Goal: Transaction & Acquisition: Purchase product/service

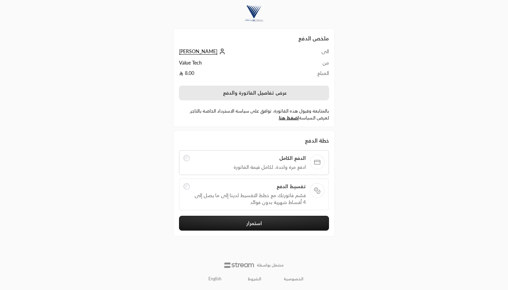
click at [271, 97] on button "عرض تفاصيل الفاتورة والدفع" at bounding box center [254, 93] width 150 height 15
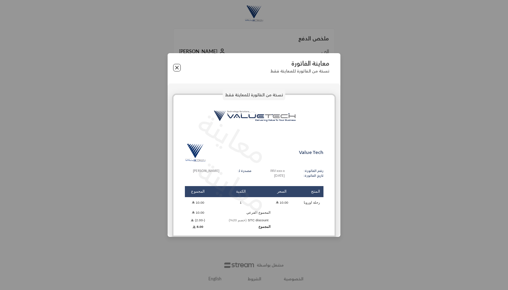
click at [178, 70] on button "Close" at bounding box center [177, 68] width 8 height 8
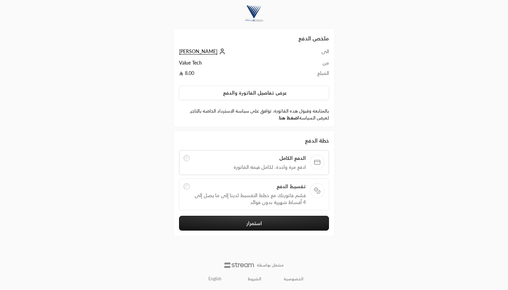
click at [281, 120] on link "اضغط هنا" at bounding box center [289, 118] width 20 height 6
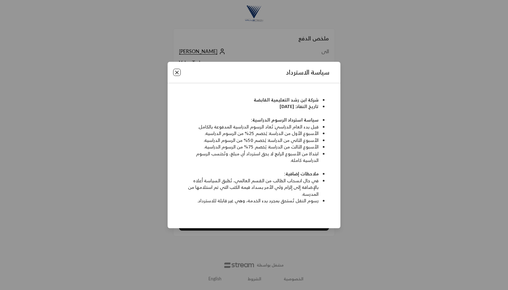
click at [176, 72] on button "Close" at bounding box center [177, 73] width 8 height 8
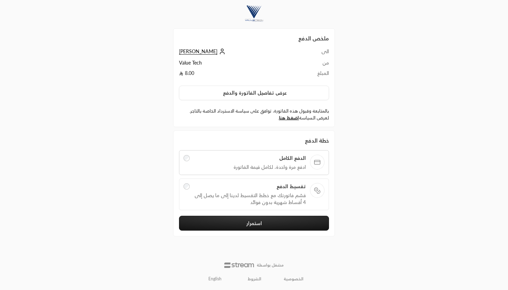
click at [254, 194] on span "قسّم فاتورتك مع خطط التقسيط لدينا إلى ما يصل إلى 4 أقساط شهرية بدون فوائد" at bounding box center [250, 199] width 112 height 14
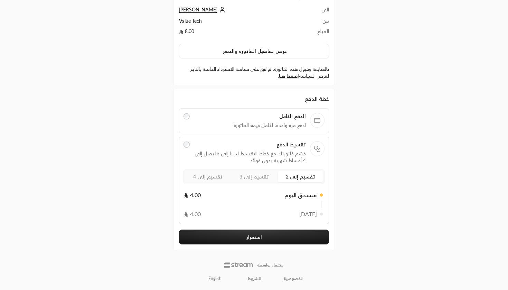
scroll to position [41, 0]
click at [259, 178] on span "تقسيم إلى 3" at bounding box center [254, 177] width 29 height 6
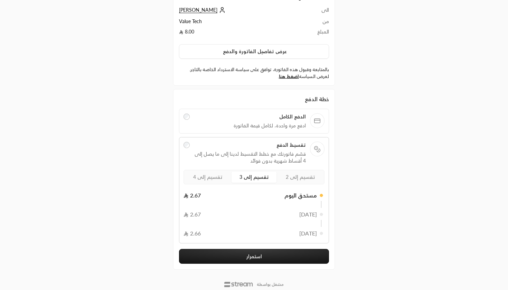
click at [206, 181] on label "تقسيم إلى 4" at bounding box center [207, 177] width 45 height 11
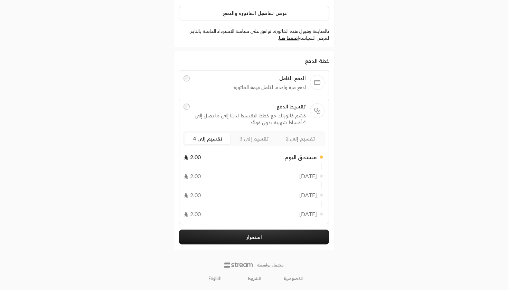
scroll to position [79, 0]
click at [246, 231] on button "استمرار" at bounding box center [254, 237] width 150 height 15
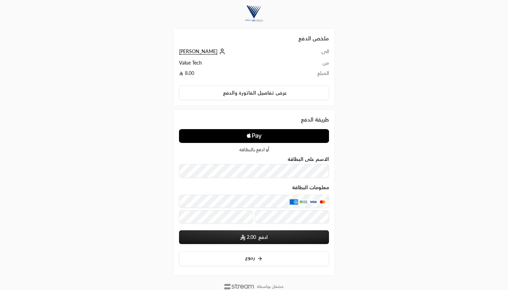
click at [237, 138] on icon "Apple Logo" at bounding box center [254, 136] width 75 height 12
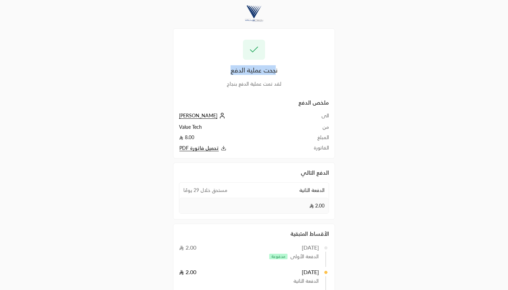
drag, startPoint x: 274, startPoint y: 73, endPoint x: 207, endPoint y: 73, distance: 66.7
click at [207, 73] on div "نجحت عملية الدفع" at bounding box center [254, 70] width 150 height 10
drag, startPoint x: 231, startPoint y: 190, endPoint x: 171, endPoint y: 190, distance: 60.1
click at [171, 190] on div "الدفع التالي الدفعة الثانية مستحق خلال 29 يومًا 2.00 الأقساط المتبقية 2/09/2025…" at bounding box center [254, 249] width 169 height 181
click at [241, 80] on div "نجحت عملية الدفع لقد تمت عملية الدفع بنجاح" at bounding box center [254, 64] width 150 height 48
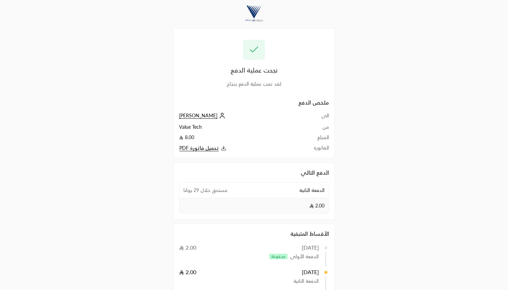
click at [186, 117] on span "[PERSON_NAME]" at bounding box center [198, 116] width 38 height 6
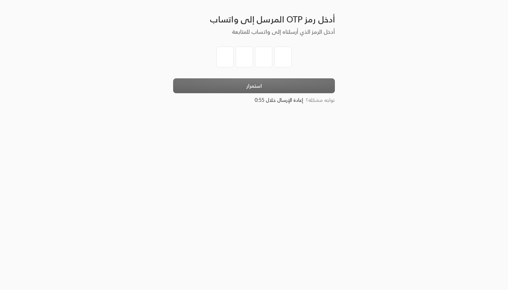
click at [227, 55] on input "tel" at bounding box center [224, 57] width 17 height 21
type input "2"
type input "7"
type input "3"
type input "7"
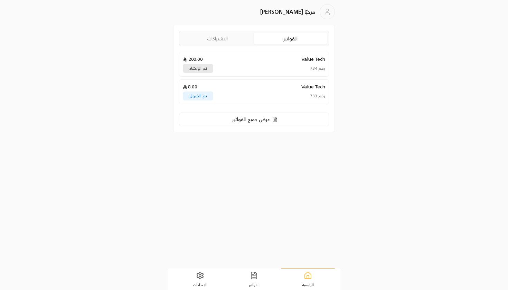
click at [223, 49] on div "الفواتير الاشتراكات Value Tech 200.00 رقم 734 تم الإنشاء Value Tech 8.00 رقم 73…" at bounding box center [254, 78] width 162 height 107
click at [222, 39] on link "الاشتراكات" at bounding box center [217, 38] width 73 height 11
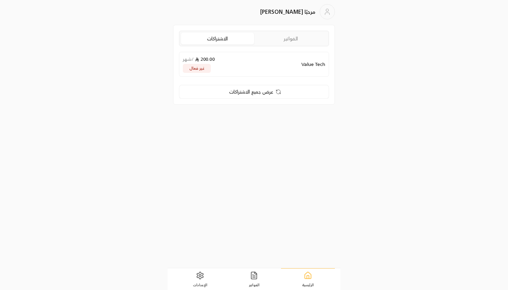
click at [257, 62] on div "Value Tech 200.00 / شهر غير فعال" at bounding box center [254, 64] width 150 height 25
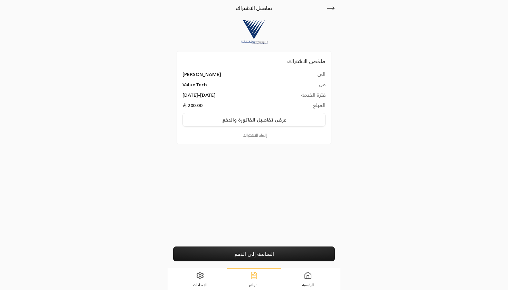
click at [259, 135] on button "إلغاء الاشتراك" at bounding box center [254, 135] width 143 height 6
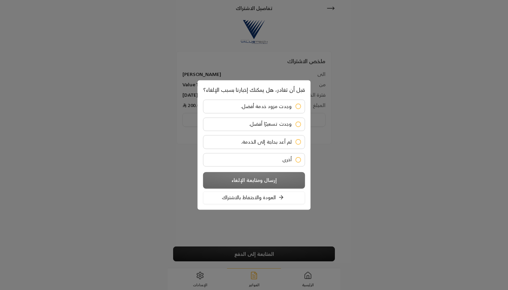
click at [287, 143] on span "لم أعد بحاجة إلى الخدمة." at bounding box center [266, 142] width 50 height 6
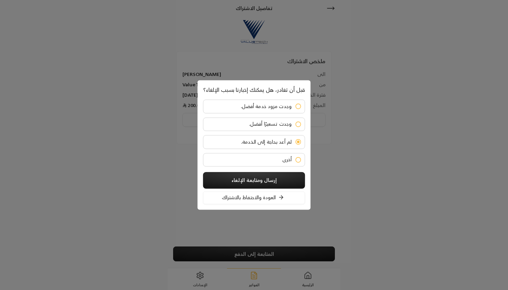
click at [270, 185] on button "إرسال ومتابعة الإلغاء" at bounding box center [254, 180] width 102 height 17
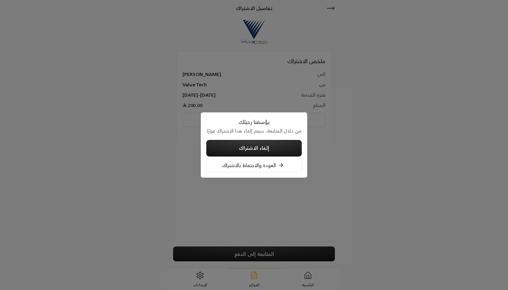
click at [279, 149] on button "إلغاء الاشتراك" at bounding box center [253, 148] width 95 height 17
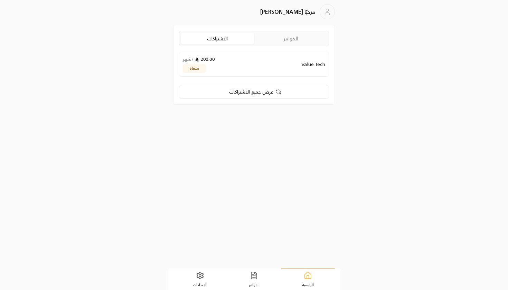
click at [282, 43] on link "الفواتير" at bounding box center [290, 38] width 73 height 11
